Goal: Complete application form: Complete application form

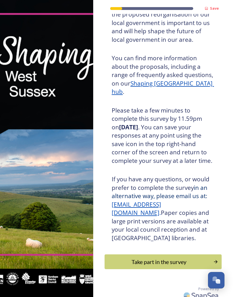
scroll to position [63, 0]
click at [158, 258] on div "Take part in the survey" at bounding box center [159, 262] width 103 height 9
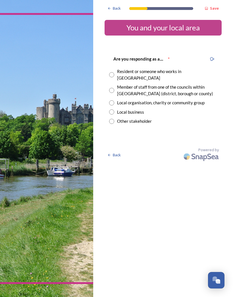
click at [114, 72] on input "radio" at bounding box center [111, 74] width 5 height 5
radio input "true"
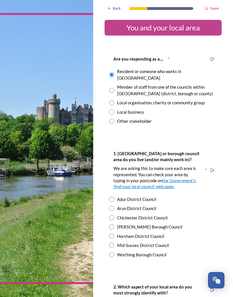
click at [114, 197] on input "radio" at bounding box center [111, 199] width 5 height 5
radio input "true"
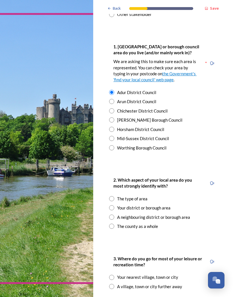
scroll to position [107, 0]
click at [113, 205] on input "radio" at bounding box center [111, 207] width 5 height 5
radio input "true"
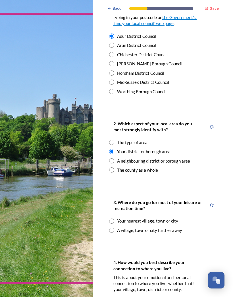
scroll to position [164, 0]
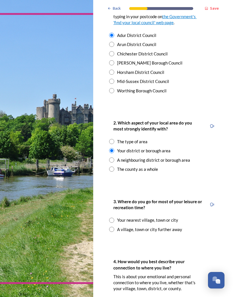
click at [114, 218] on input "radio" at bounding box center [111, 220] width 5 height 5
radio input "true"
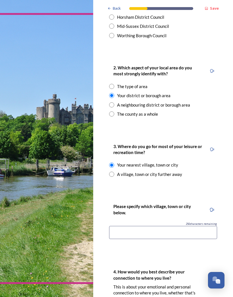
scroll to position [220, 0]
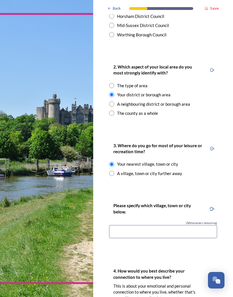
click at [120, 225] on input at bounding box center [163, 231] width 108 height 13
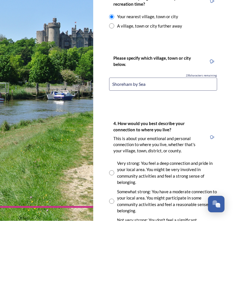
scroll to position [292, 0]
type input "Shoreham by Sea"
click at [112, 246] on input "radio" at bounding box center [111, 248] width 5 height 5
radio input "true"
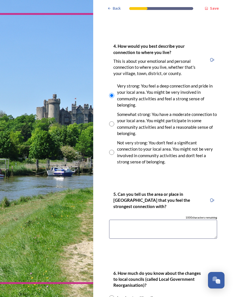
scroll to position [445, 0]
click at [118, 220] on textarea at bounding box center [163, 229] width 108 height 19
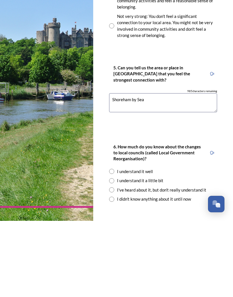
scroll to position [495, 0]
type textarea "Shoreham by Sea"
click at [113, 254] on input "radio" at bounding box center [111, 256] width 5 height 5
radio input "true"
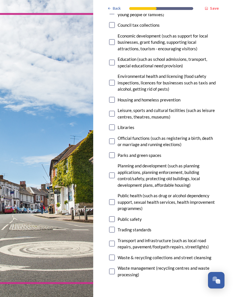
scroll to position [129, 0]
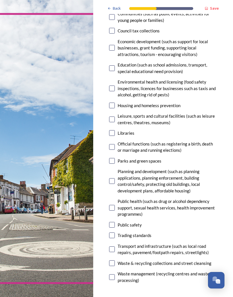
click at [114, 158] on input "checkbox" at bounding box center [112, 161] width 6 height 6
checkbox input "true"
click at [110, 130] on input "checkbox" at bounding box center [112, 133] width 6 height 6
checkbox input "true"
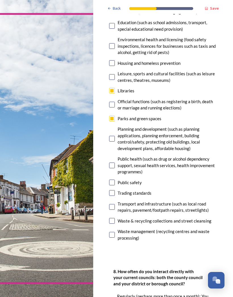
scroll to position [175, 0]
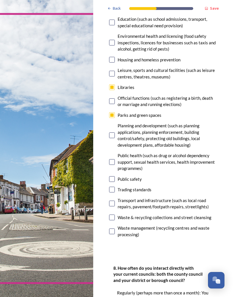
click at [115, 187] on input "checkbox" at bounding box center [112, 190] width 6 height 6
checkbox input "true"
click at [114, 215] on input "checkbox" at bounding box center [112, 218] width 6 height 6
checkbox input "true"
click at [114, 201] on input "checkbox" at bounding box center [112, 204] width 6 height 6
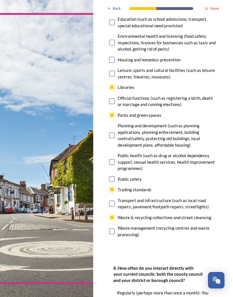
checkbox input "true"
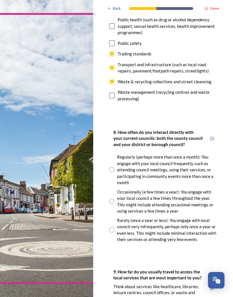
scroll to position [311, 0]
click at [111, 227] on input "radio" at bounding box center [111, 229] width 5 height 5
radio input "true"
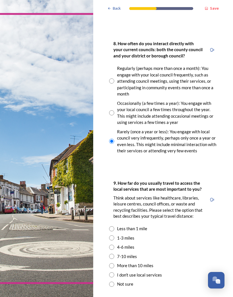
scroll to position [400, 0]
click at [114, 235] on input "radio" at bounding box center [111, 237] width 5 height 5
radio input "true"
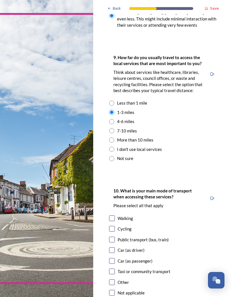
scroll to position [525, 0]
click at [113, 216] on input "checkbox" at bounding box center [112, 219] width 6 height 6
checkbox input "true"
click at [114, 247] on input "checkbox" at bounding box center [112, 250] width 6 height 6
checkbox input "true"
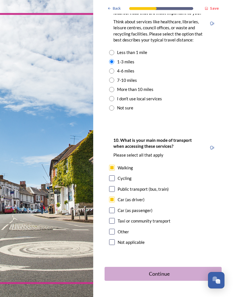
scroll to position [576, 0]
click at [159, 270] on div "Continue" at bounding box center [159, 274] width 103 height 8
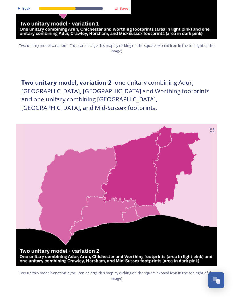
scroll to position [490, 0]
click at [57, 181] on img at bounding box center [116, 195] width 205 height 142
click at [64, 181] on img at bounding box center [116, 195] width 205 height 142
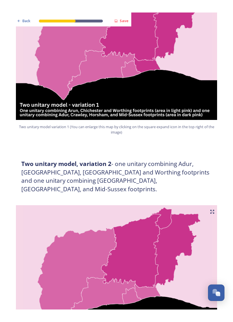
scroll to position [421, 0]
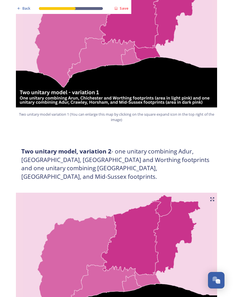
click at [212, 197] on icon at bounding box center [212, 199] width 5 height 5
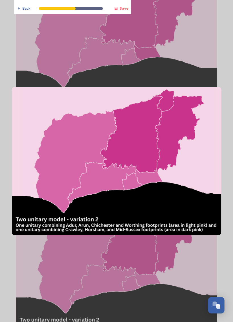
click at [215, 100] on img at bounding box center [117, 161] width 210 height 148
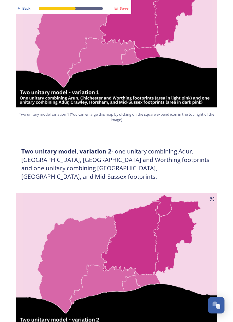
click at [50, 264] on img at bounding box center [116, 264] width 205 height 142
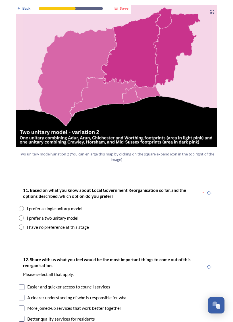
scroll to position [609, 0]
click at [23, 216] on input "radio" at bounding box center [21, 218] width 5 height 5
radio input "true"
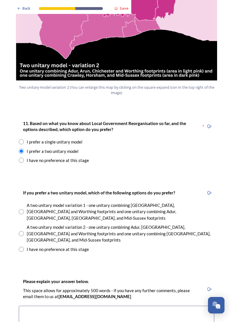
scroll to position [676, 0]
click at [24, 224] on div "A two unitary model variation 2 - one unitary combining Adur, [GEOGRAPHIC_DATA]…" at bounding box center [117, 233] width 196 height 19
radio input "true"
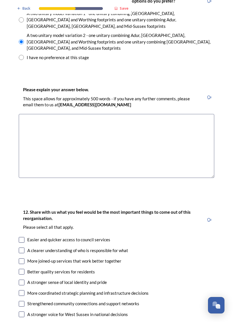
scroll to position [868, 0]
click at [30, 114] on textarea at bounding box center [117, 146] width 196 height 64
click at [71, 114] on textarea "This combines the most costal footprint making it" at bounding box center [117, 146] width 196 height 64
click at [122, 114] on textarea "This combines the most coastal footprint making it" at bounding box center [117, 146] width 196 height 64
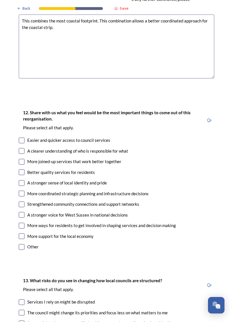
scroll to position [967, 0]
type textarea "This combines the most coastal footprint. This combination allows a better coor…"
click at [24, 159] on input "checkbox" at bounding box center [22, 162] width 6 height 6
checkbox input "true"
click at [18, 199] on div "12. Share with us what you feel would be the most important things to come out …" at bounding box center [116, 181] width 205 height 154
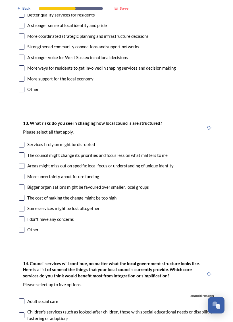
scroll to position [1125, 0]
click at [24, 206] on input "checkbox" at bounding box center [22, 209] width 6 height 6
checkbox input "true"
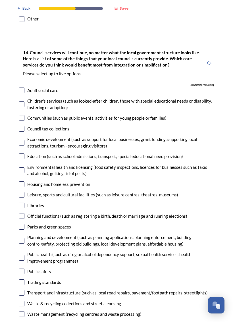
scroll to position [1336, 0]
click at [22, 224] on input "checkbox" at bounding box center [22, 227] width 6 height 6
checkbox input "false"
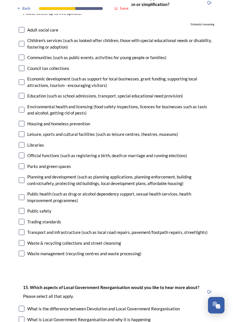
scroll to position [1396, 0]
click at [24, 229] on input "checkbox" at bounding box center [22, 232] width 6 height 6
checkbox input "true"
click at [24, 240] on input "checkbox" at bounding box center [22, 243] width 6 height 6
checkbox input "true"
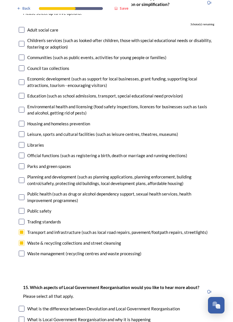
click at [22, 251] on input "checkbox" at bounding box center [22, 254] width 6 height 6
checkbox input "true"
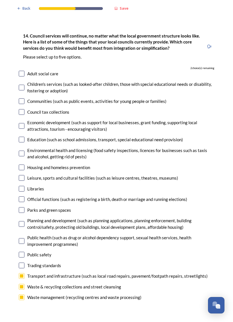
scroll to position [1352, 0]
click at [21, 207] on input "checkbox" at bounding box center [22, 210] width 6 height 6
checkbox input "true"
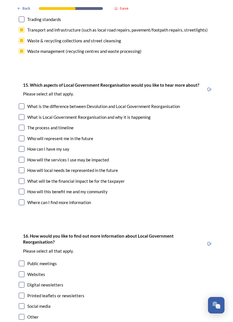
scroll to position [1599, 0]
click at [22, 297] on input "checkbox" at bounding box center [22, 306] width 6 height 6
checkbox input "true"
click at [20, 272] on input "checkbox" at bounding box center [22, 275] width 6 height 6
checkbox input "true"
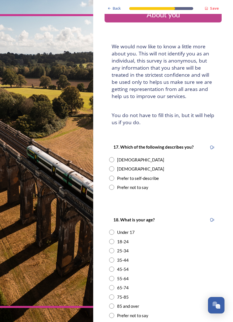
scroll to position [13, 0]
click at [113, 166] on input "radio" at bounding box center [111, 168] width 5 height 5
radio input "true"
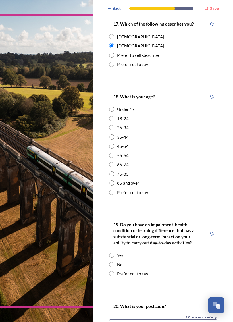
scroll to position [136, 0]
click at [114, 153] on input "radio" at bounding box center [111, 155] width 5 height 5
radio input "true"
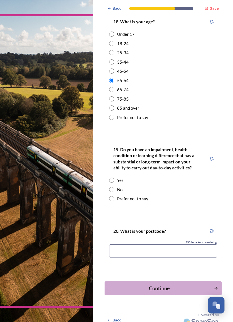
scroll to position [211, 0]
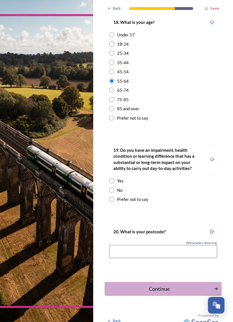
click at [113, 188] on input "radio" at bounding box center [111, 190] width 5 height 5
radio input "true"
click at [121, 246] on input at bounding box center [163, 251] width 108 height 13
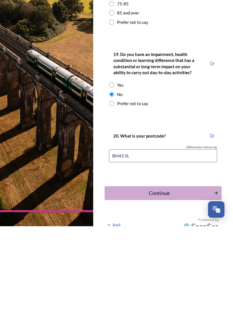
type input "BN43 5LA"
click at [156, 285] on div "Continue" at bounding box center [159, 289] width 103 height 8
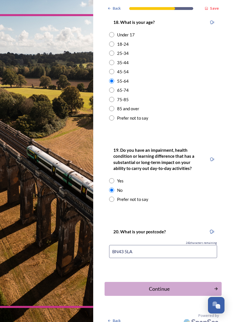
scroll to position [0, 0]
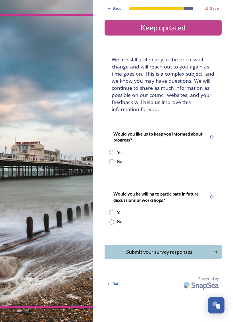
click at [112, 150] on input "radio" at bounding box center [111, 152] width 5 height 5
radio input "true"
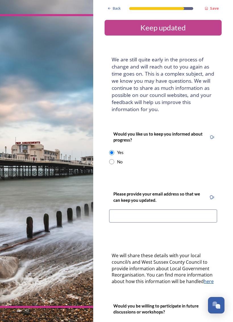
click at [116, 213] on input at bounding box center [163, 216] width 108 height 13
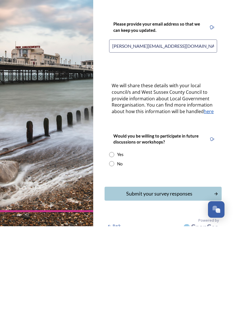
scroll to position [74, 0]
type input "[PERSON_NAME][EMAIL_ADDRESS][DOMAIN_NAME]"
click at [110, 257] on input "radio" at bounding box center [111, 259] width 5 height 5
radio input "true"
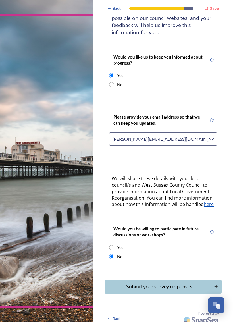
scroll to position [77, 0]
click at [155, 283] on div "Submit your survey responses" at bounding box center [159, 287] width 103 height 8
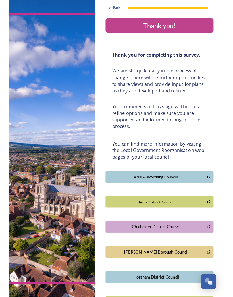
scroll to position [0, 0]
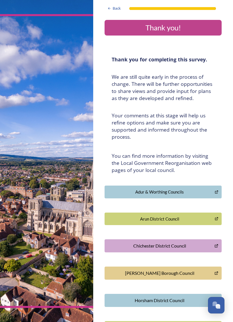
click at [23, 97] on img at bounding box center [46, 161] width 93 height 322
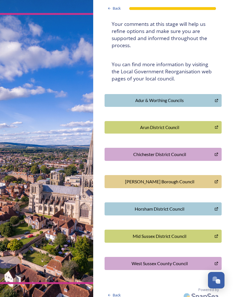
scroll to position [91, 0]
